Goal: Task Accomplishment & Management: Manage account settings

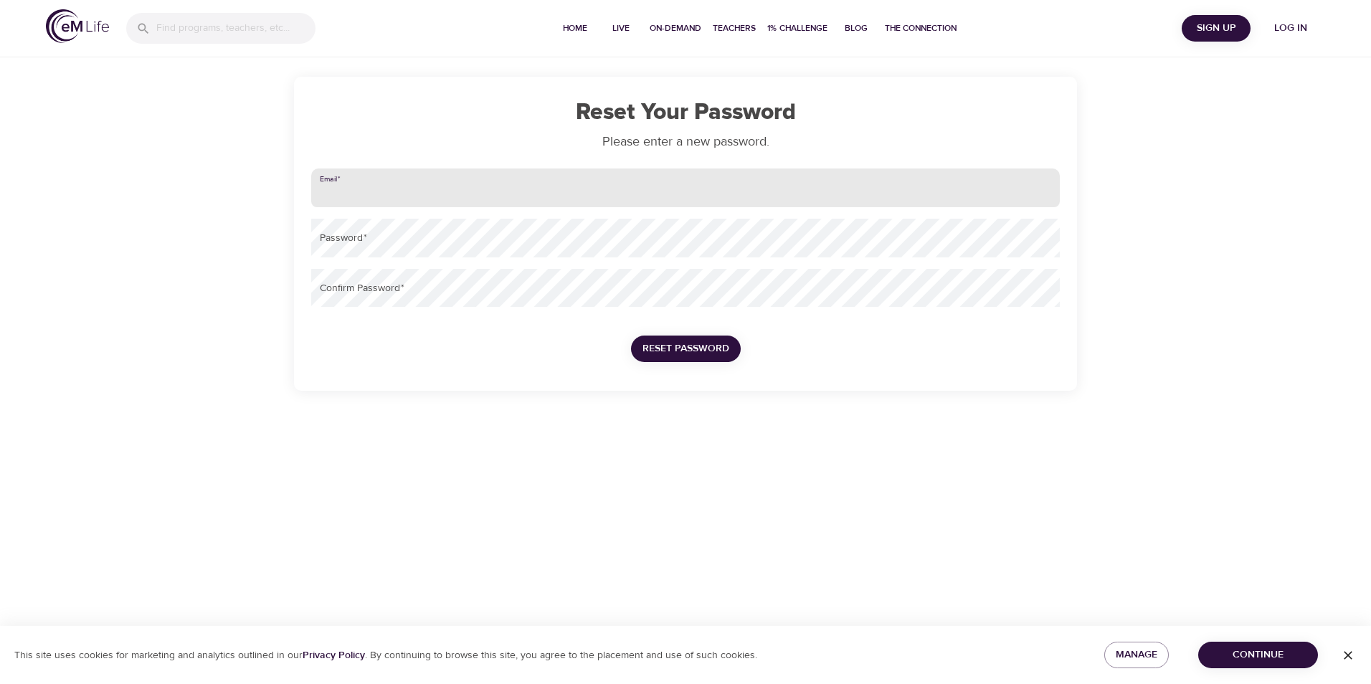
click at [426, 191] on input "email" at bounding box center [685, 188] width 749 height 39
type input "ellie.blomeley@amexgbt.com"
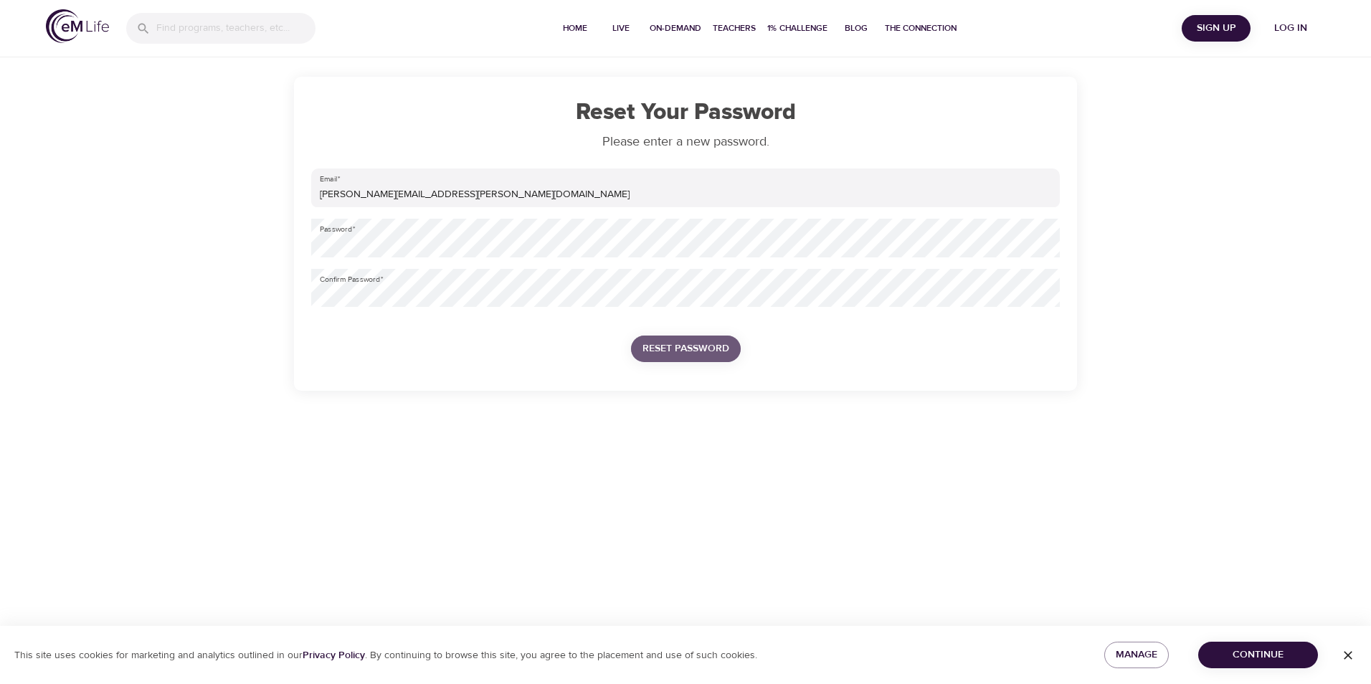
click at [681, 353] on span "Reset Password" at bounding box center [685, 349] width 87 height 18
click at [302, 242] on div "Reset Your Password Please enter a new password. Email   * ellie.blomeley@amexg…" at bounding box center [685, 234] width 783 height 314
click at [770, 348] on span "Reset Password" at bounding box center [765, 349] width 87 height 18
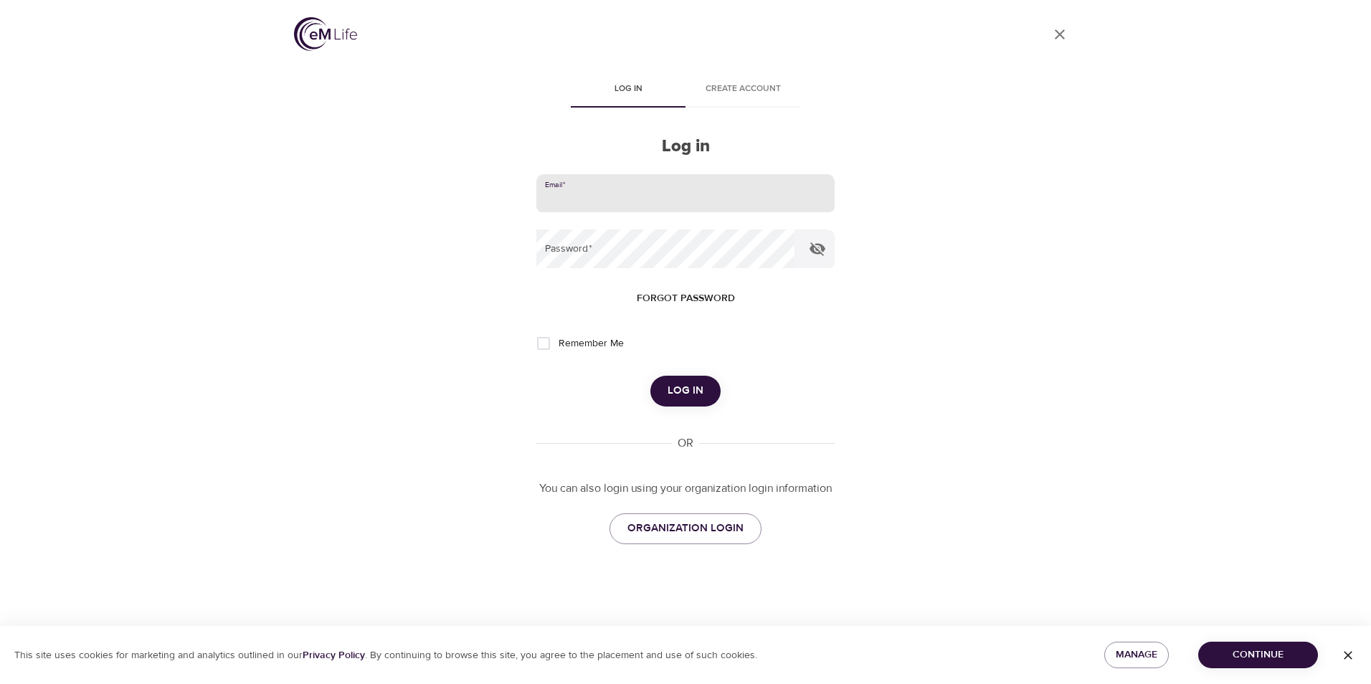
click at [604, 197] on input "email" at bounding box center [685, 193] width 298 height 39
type input "ellie.blomeley@amexgbt.com"
click at [546, 345] on input "Remember Me" at bounding box center [543, 343] width 30 height 30
checkbox input "true"
click at [686, 388] on span "Log in" at bounding box center [686, 390] width 36 height 19
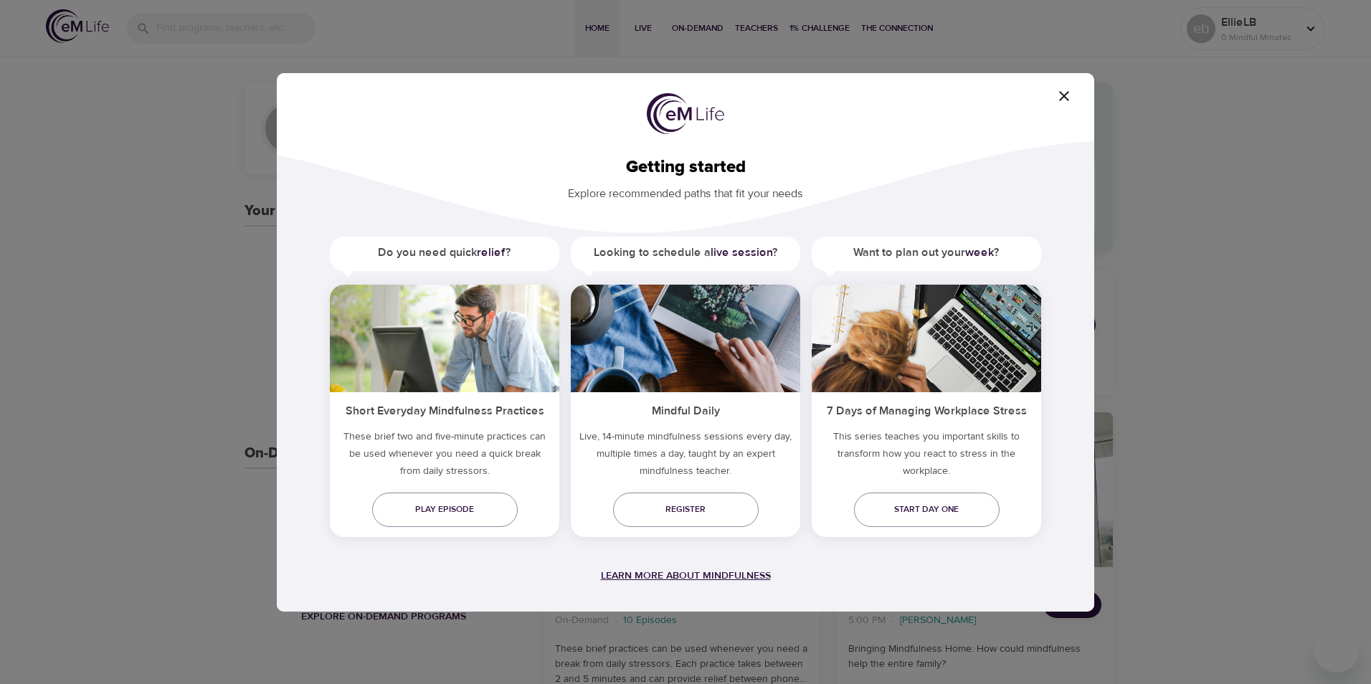
click at [684, 579] on span "Learn more about mindfulness" at bounding box center [686, 575] width 170 height 13
